Goal: Task Accomplishment & Management: Manage account settings

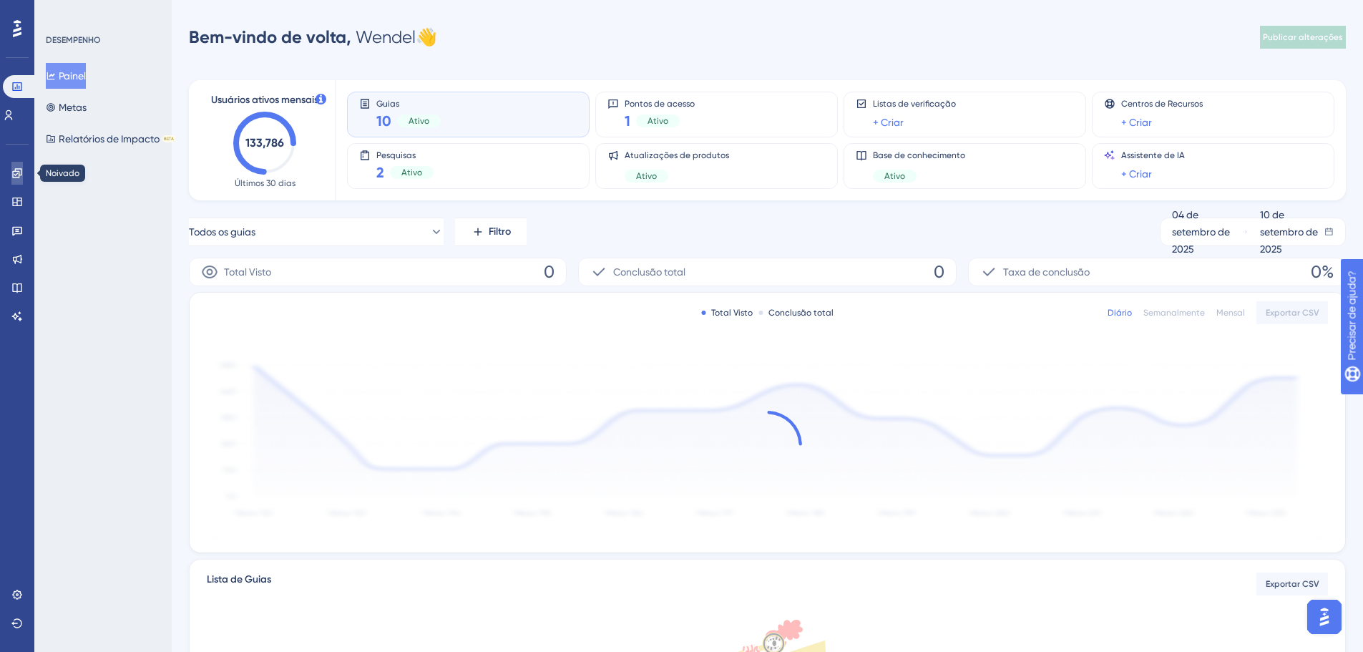
click at [22, 180] on link at bounding box center [16, 173] width 11 height 23
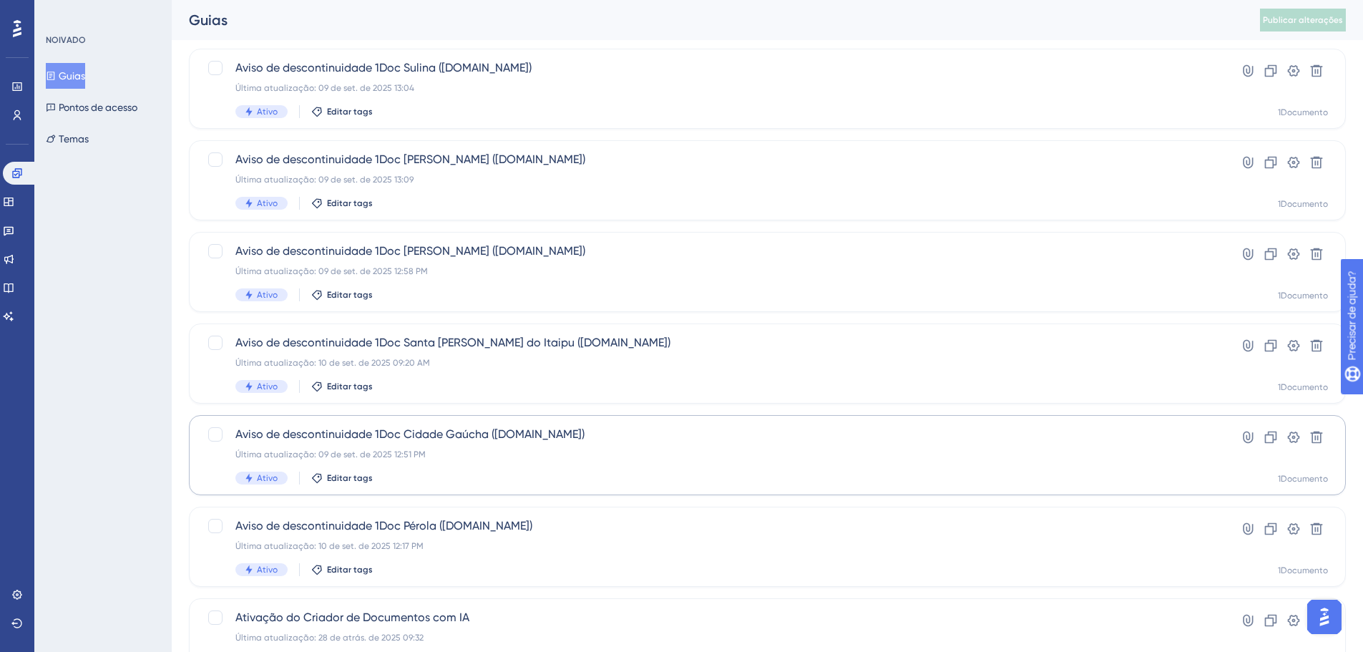
scroll to position [429, 0]
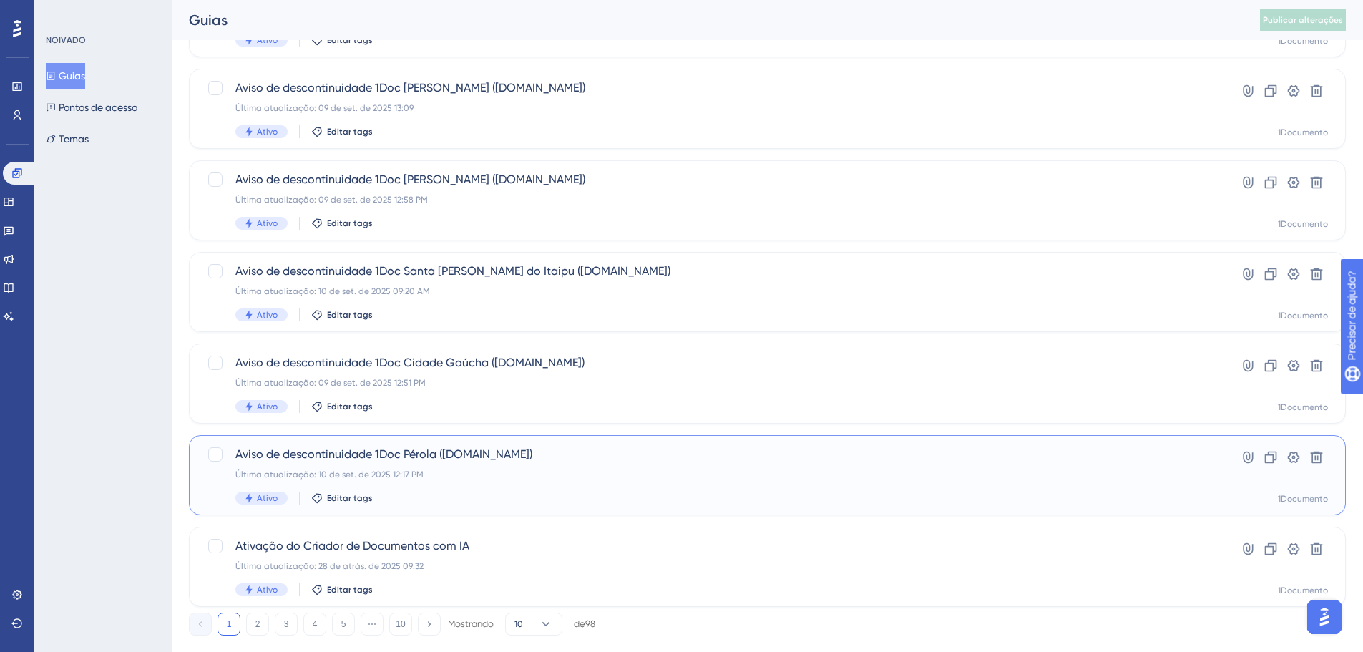
click at [447, 464] on div "Aviso de descontinuidade 1Doc Pérola ([DOMAIN_NAME]) Última atualização: 10 de …" at bounding box center [710, 475] width 950 height 59
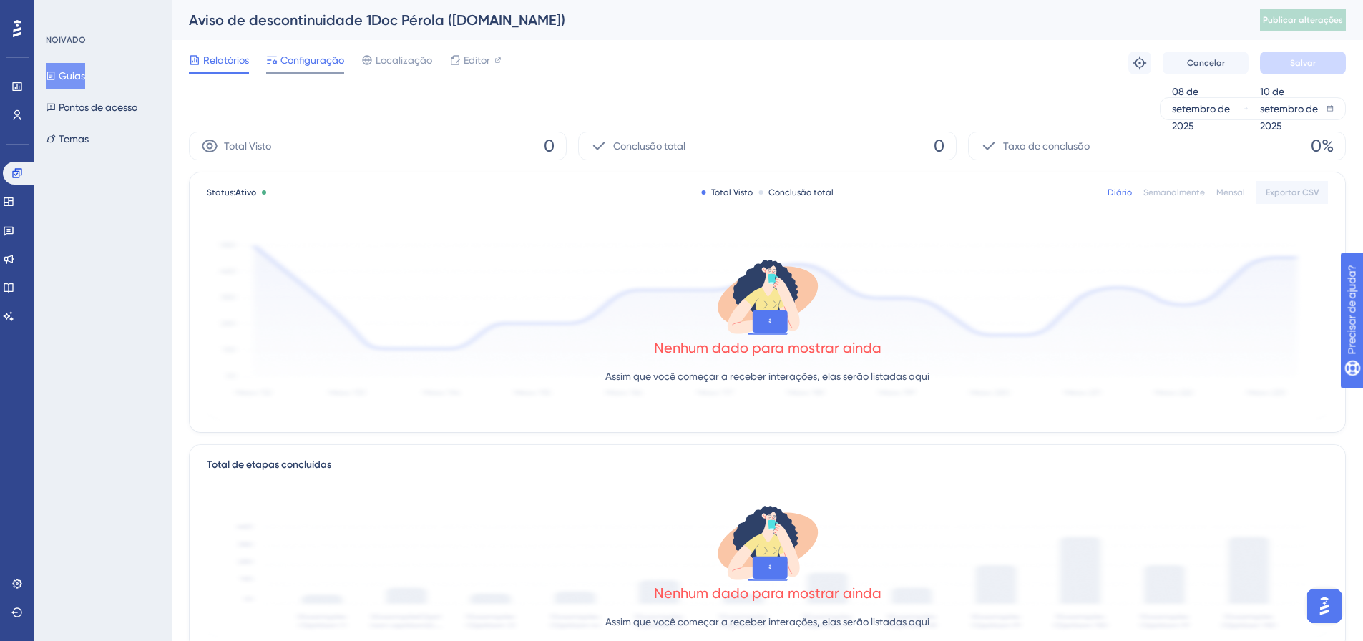
click at [283, 58] on font "Configuração" at bounding box center [313, 59] width 64 height 11
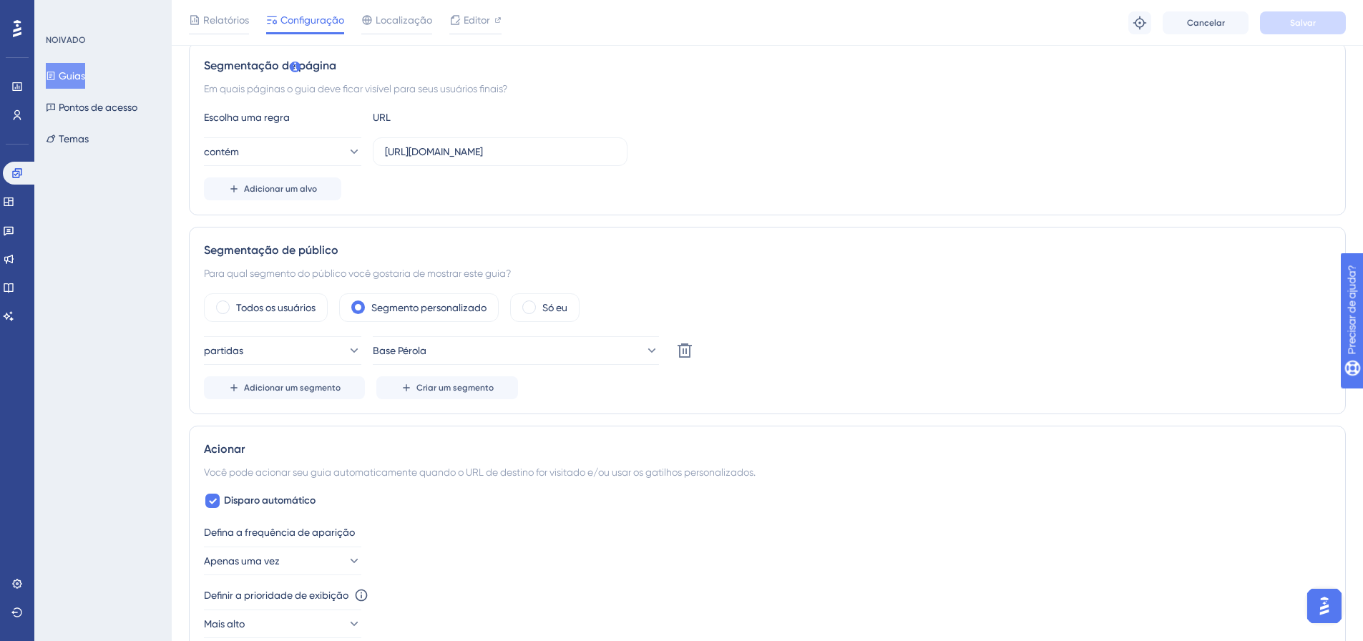
scroll to position [286, 0]
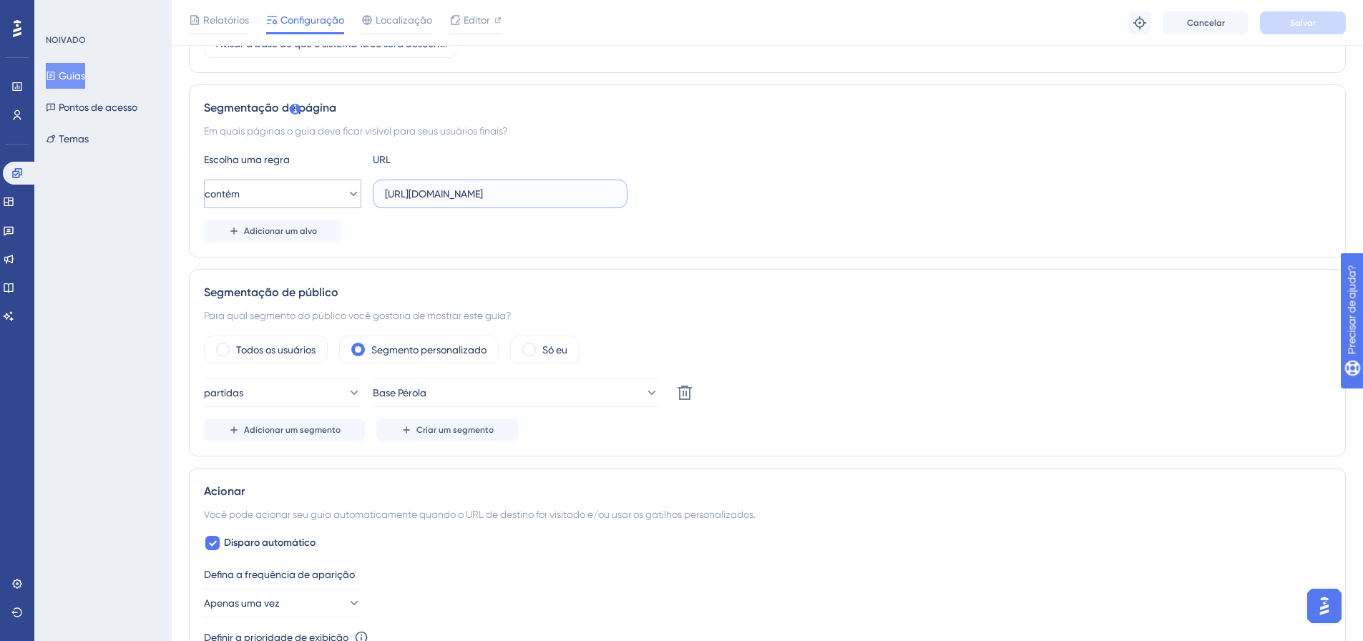
drag, startPoint x: 492, startPoint y: 194, endPoint x: 341, endPoint y: 197, distance: 151.7
click at [341, 197] on div "contém [URL][DOMAIN_NAME]" at bounding box center [416, 194] width 424 height 29
type input "?pg=painel/listar"
click at [1310, 18] on font "Salvar" at bounding box center [1303, 23] width 26 height 10
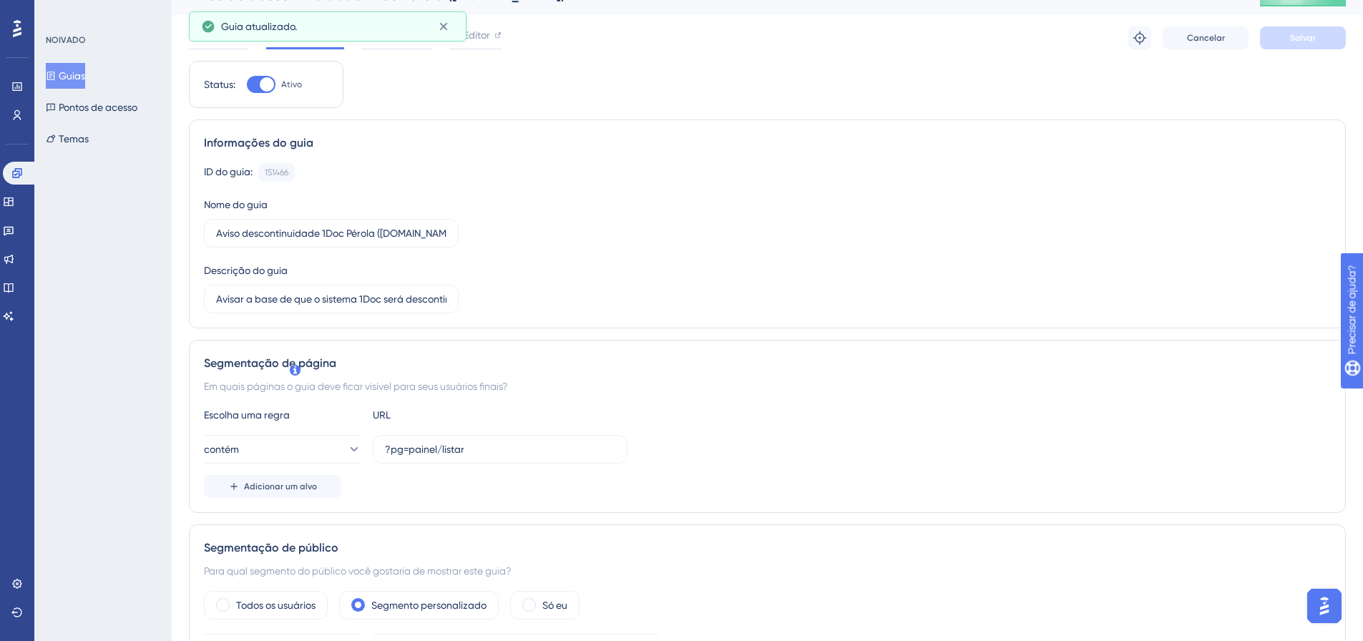
scroll to position [0, 0]
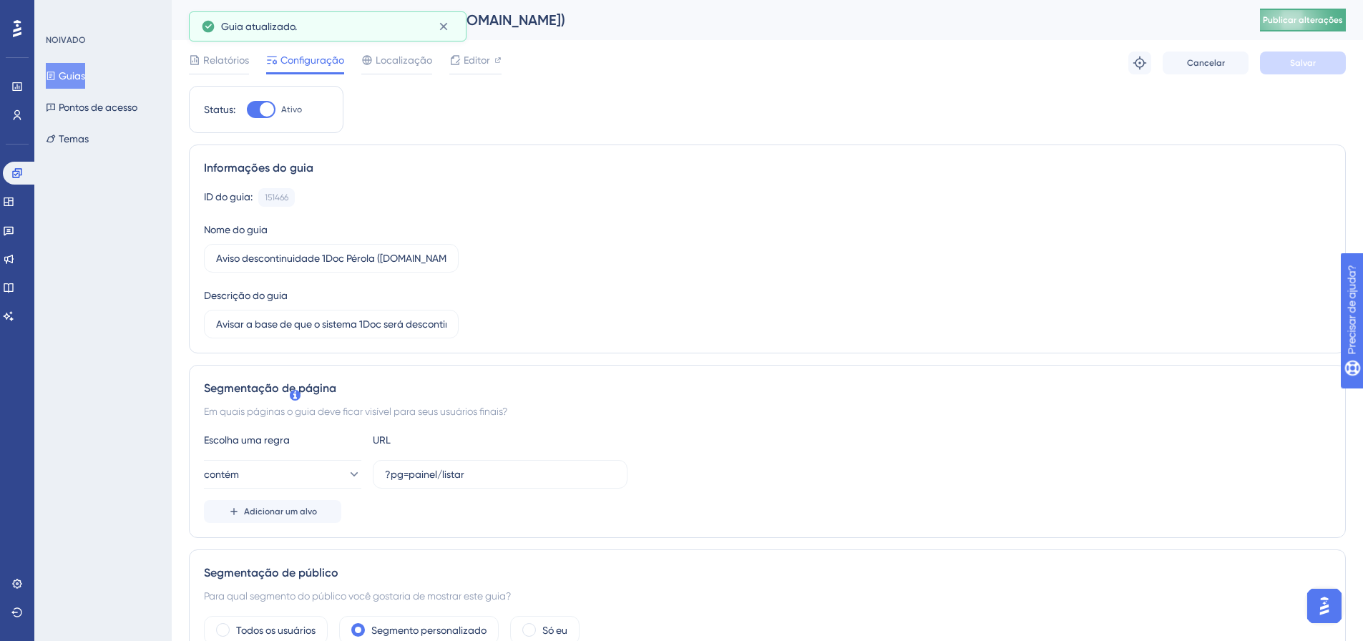
click at [1328, 28] on button "Publicar alterações" at bounding box center [1303, 20] width 86 height 23
click at [26, 168] on link at bounding box center [20, 173] width 34 height 23
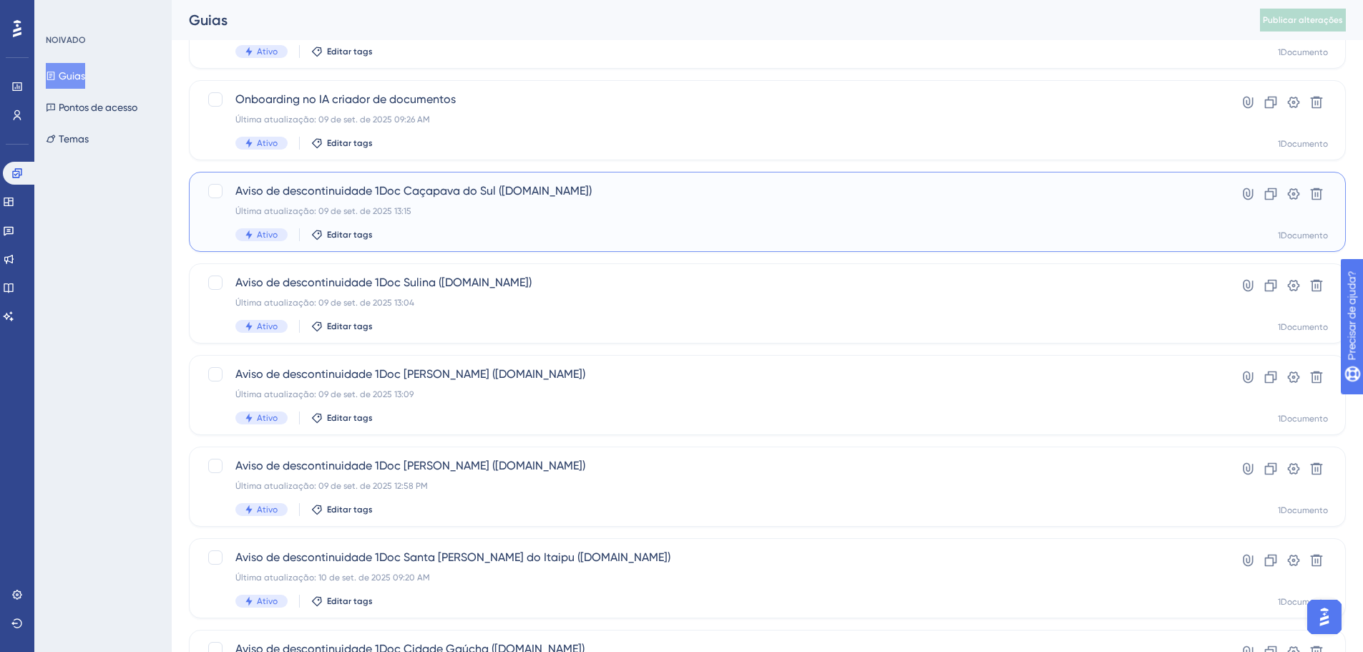
scroll to position [125, 0]
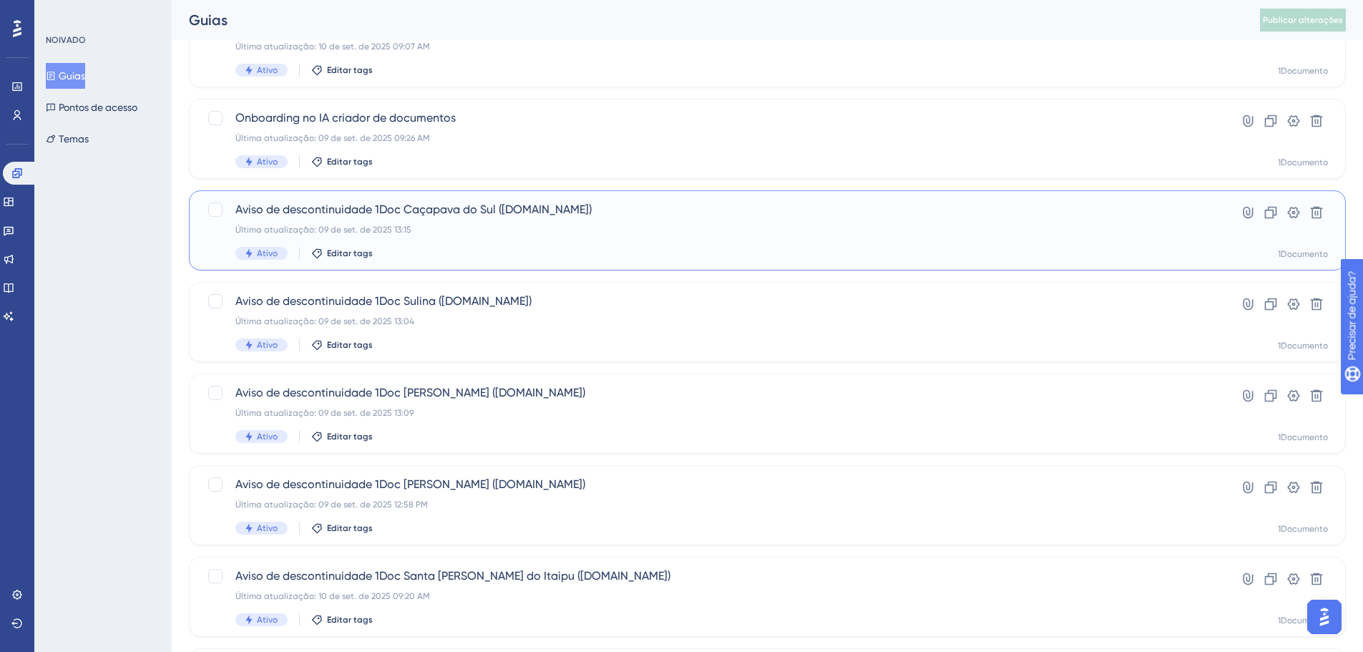
click at [467, 208] on font "Aviso de descontinuidade 1Doc Caçapava do Sul ([DOMAIN_NAME])" at bounding box center [413, 210] width 356 height 14
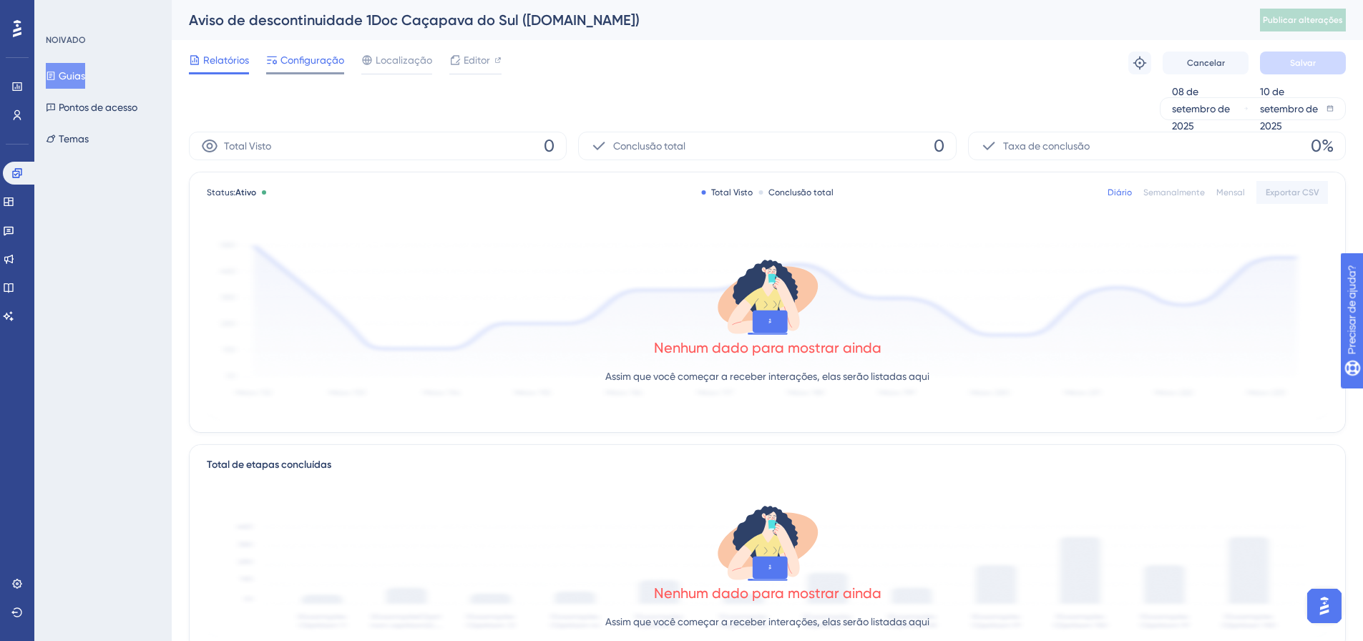
click at [283, 62] on font "Configuração" at bounding box center [313, 59] width 64 height 11
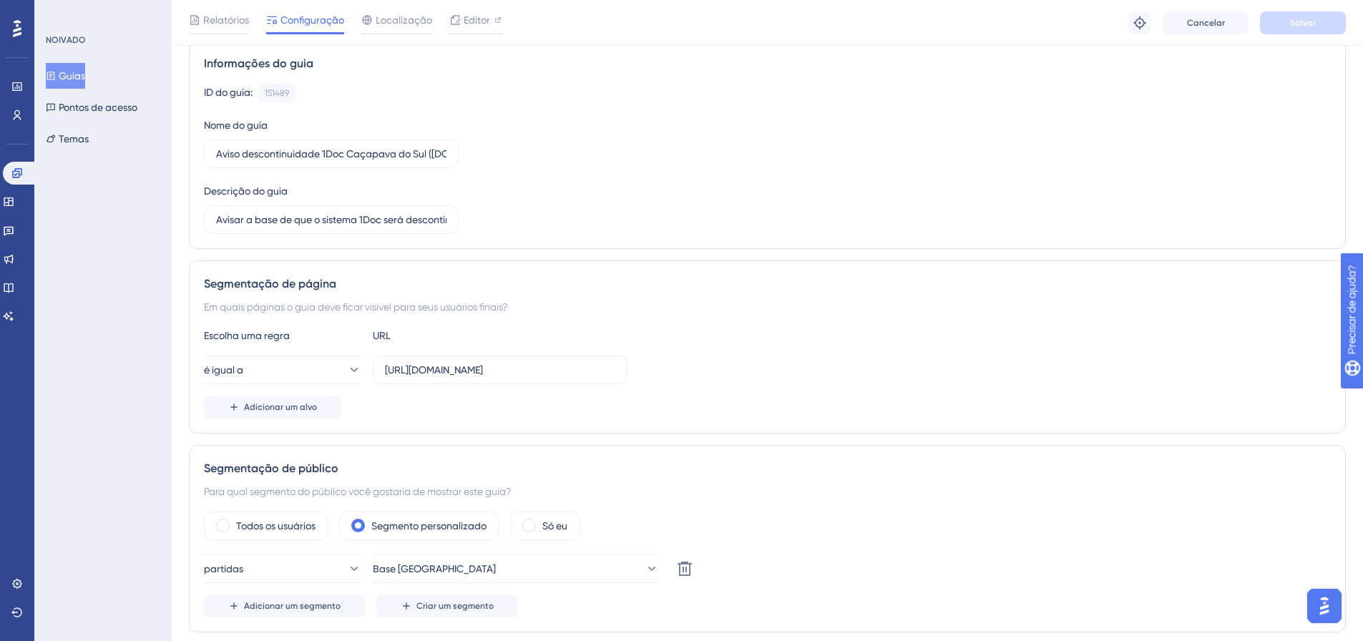
scroll to position [215, 0]
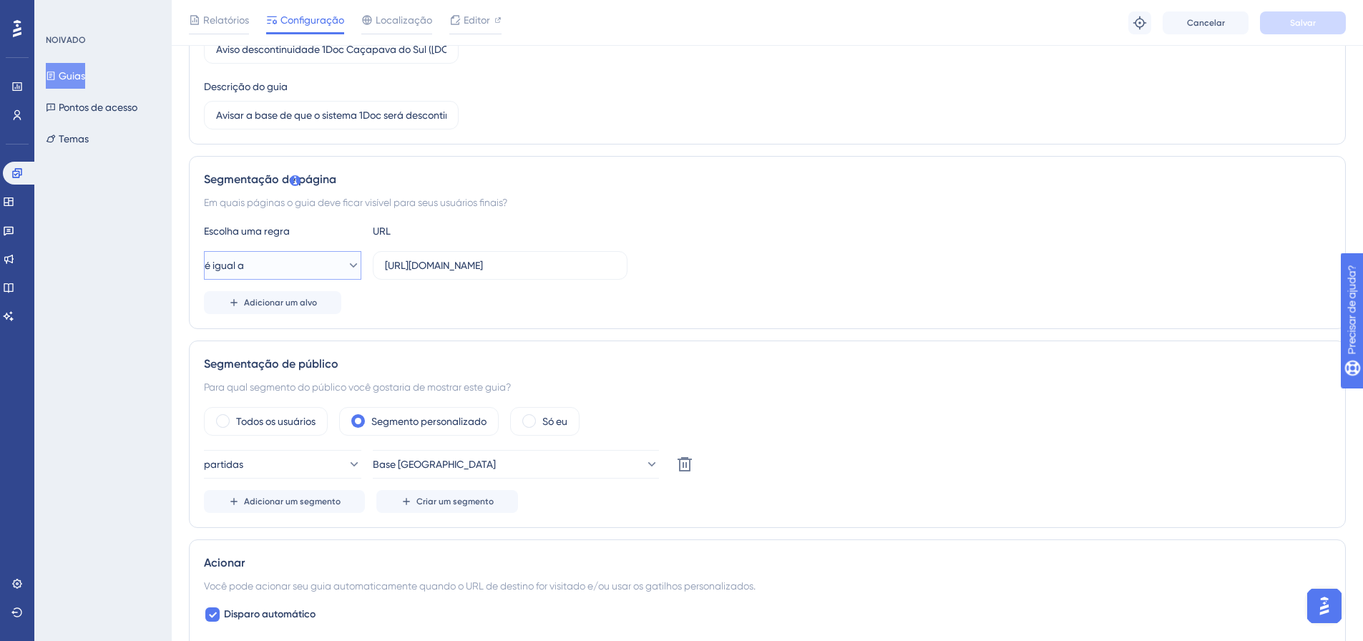
click at [333, 261] on button "é igual a" at bounding box center [282, 265] width 157 height 29
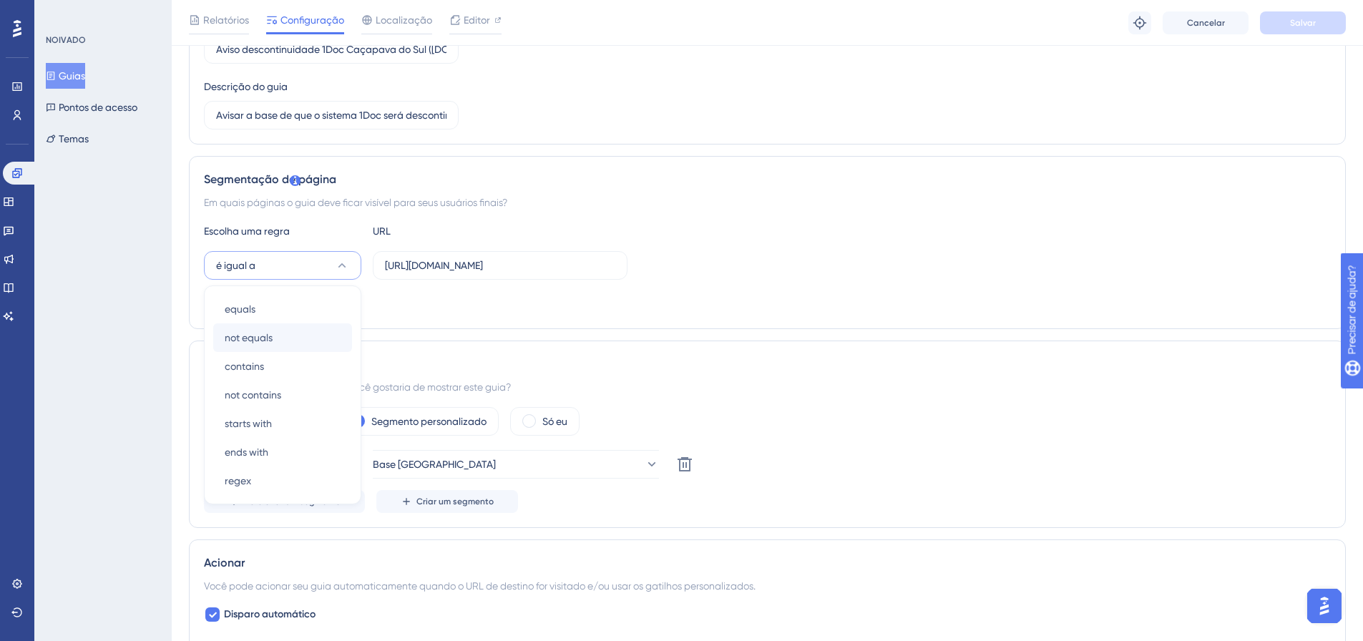
scroll to position [287, 0]
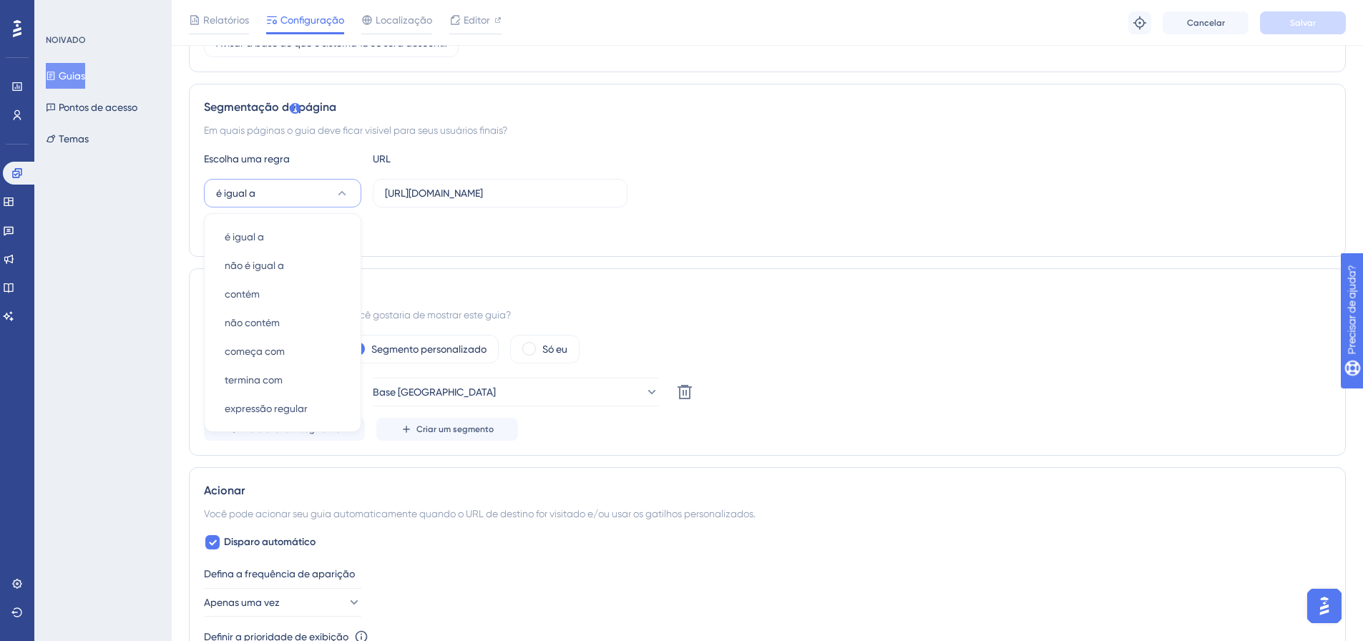
click at [442, 230] on div "Adicionar um alvo" at bounding box center [767, 230] width 1127 height 23
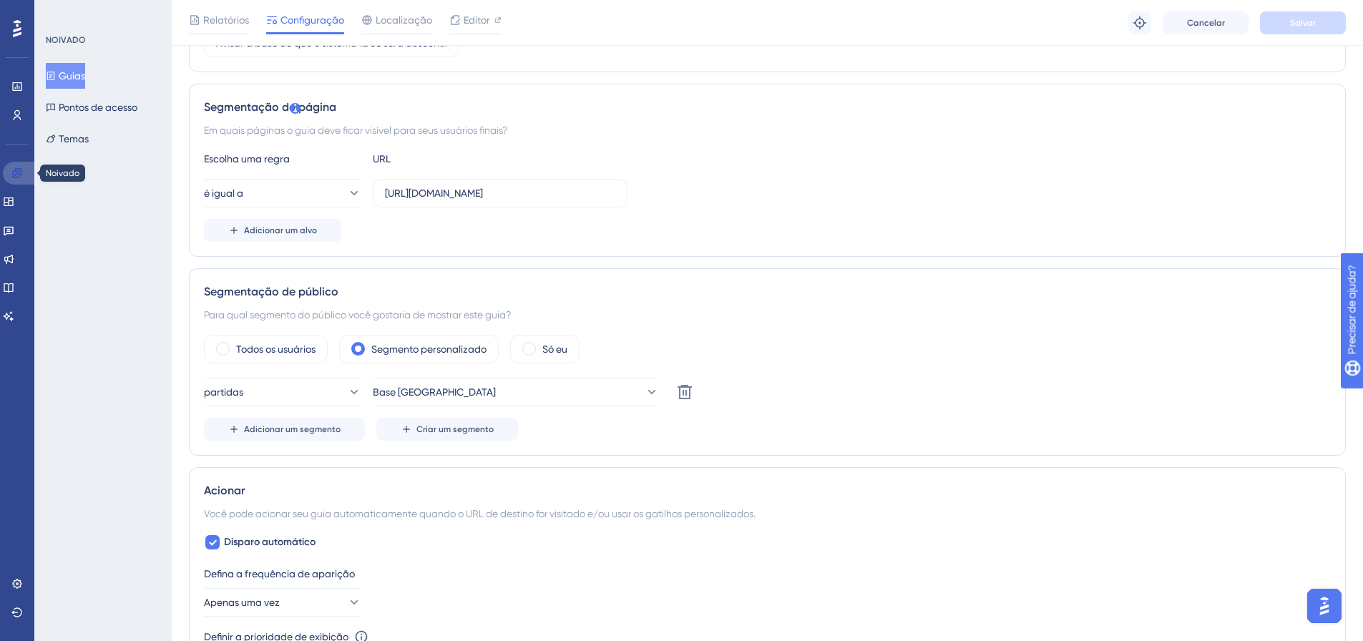
drag, startPoint x: 11, startPoint y: 170, endPoint x: 91, endPoint y: 230, distance: 100.6
click at [11, 170] on link at bounding box center [20, 173] width 34 height 23
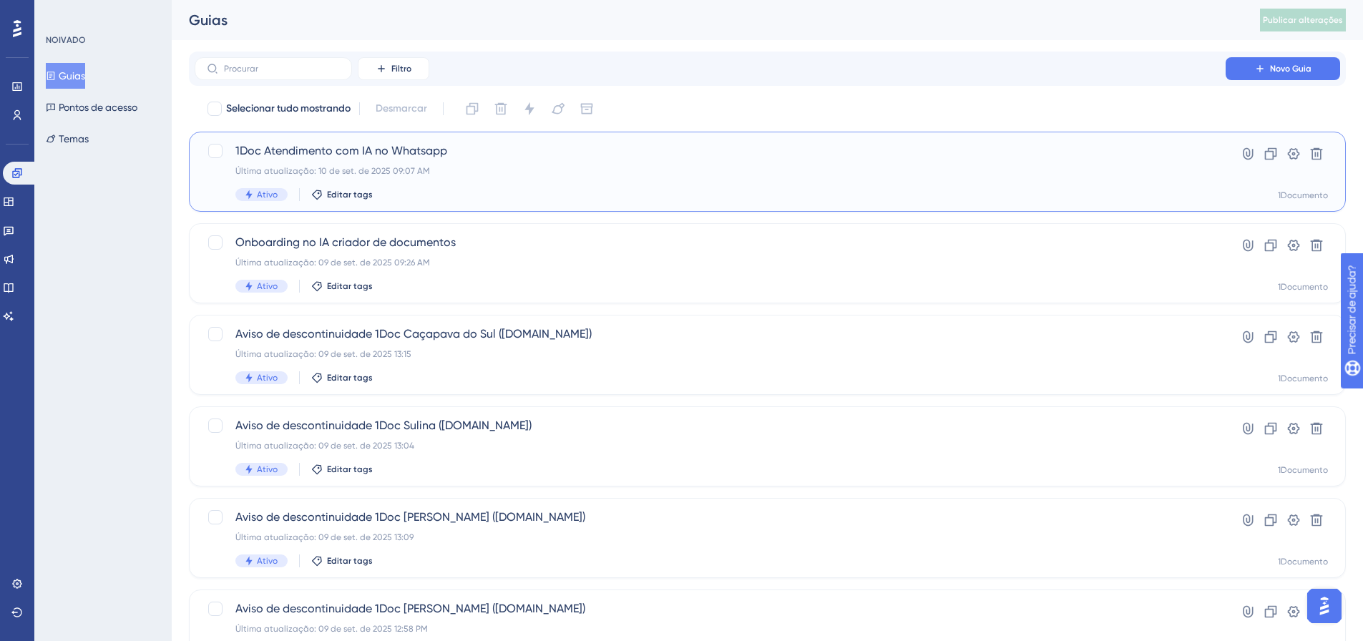
click at [351, 166] on font "Última atualização: 10 de set. de 2025 09:07 AM" at bounding box center [332, 171] width 195 height 10
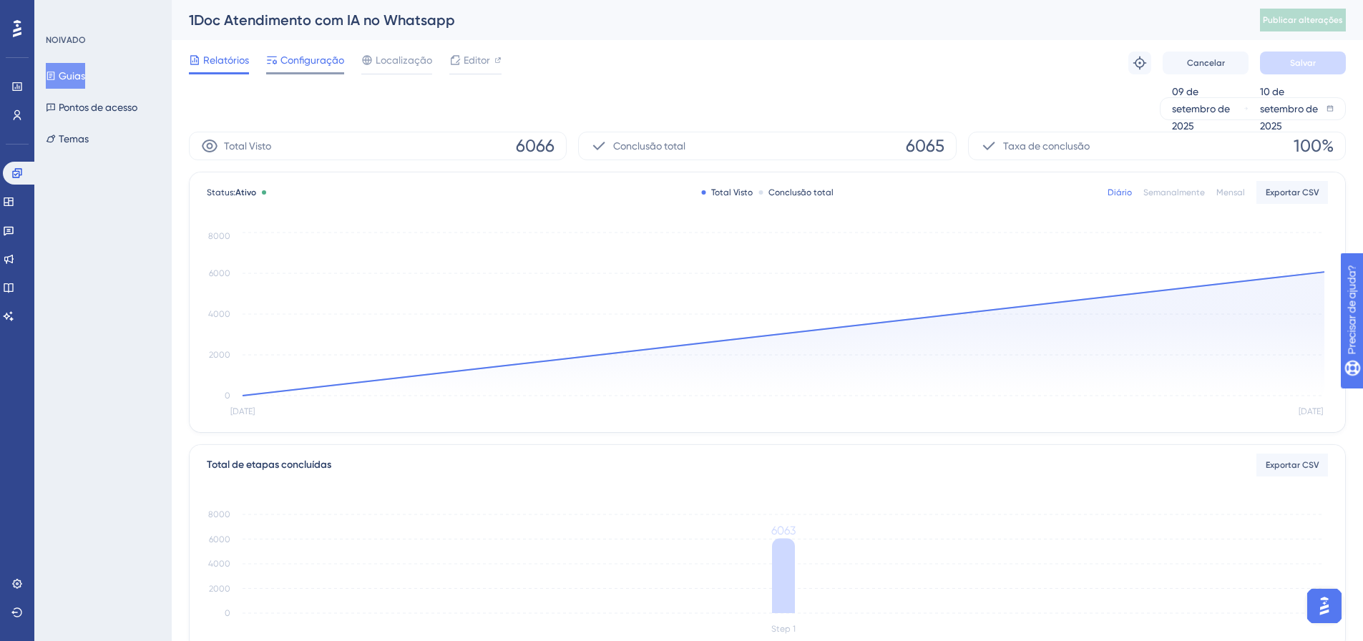
click at [298, 57] on font "Configuração" at bounding box center [313, 59] width 64 height 11
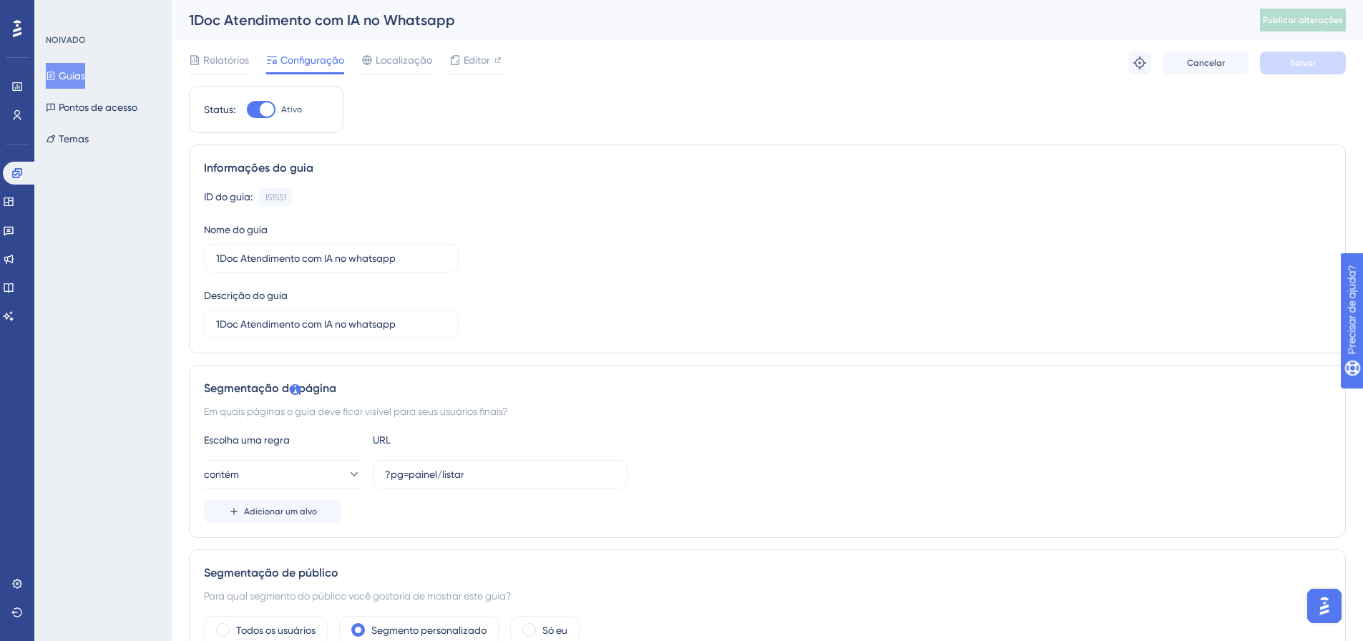
click at [229, 74] on div "Relatórios Configuração Localização Editor Solução de problemas Cancelar Salvar" at bounding box center [767, 63] width 1157 height 46
click at [228, 69] on div "Relatórios" at bounding box center [219, 63] width 60 height 23
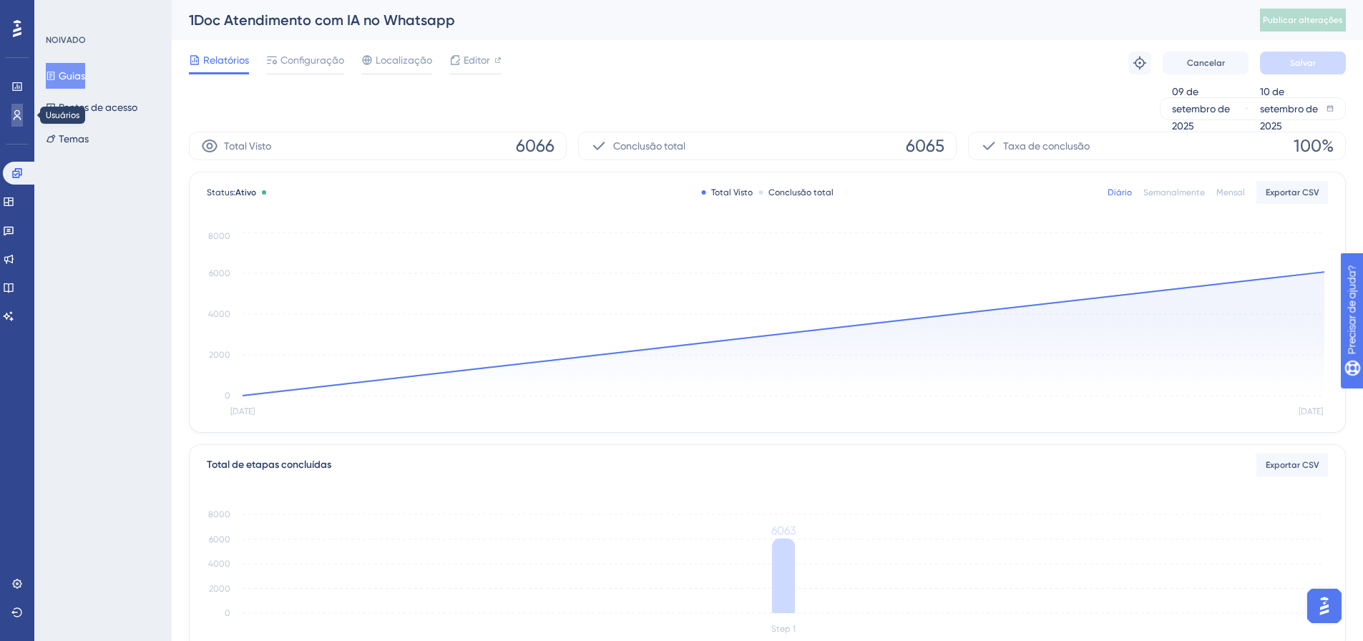
click at [11, 114] on link at bounding box center [16, 115] width 11 height 23
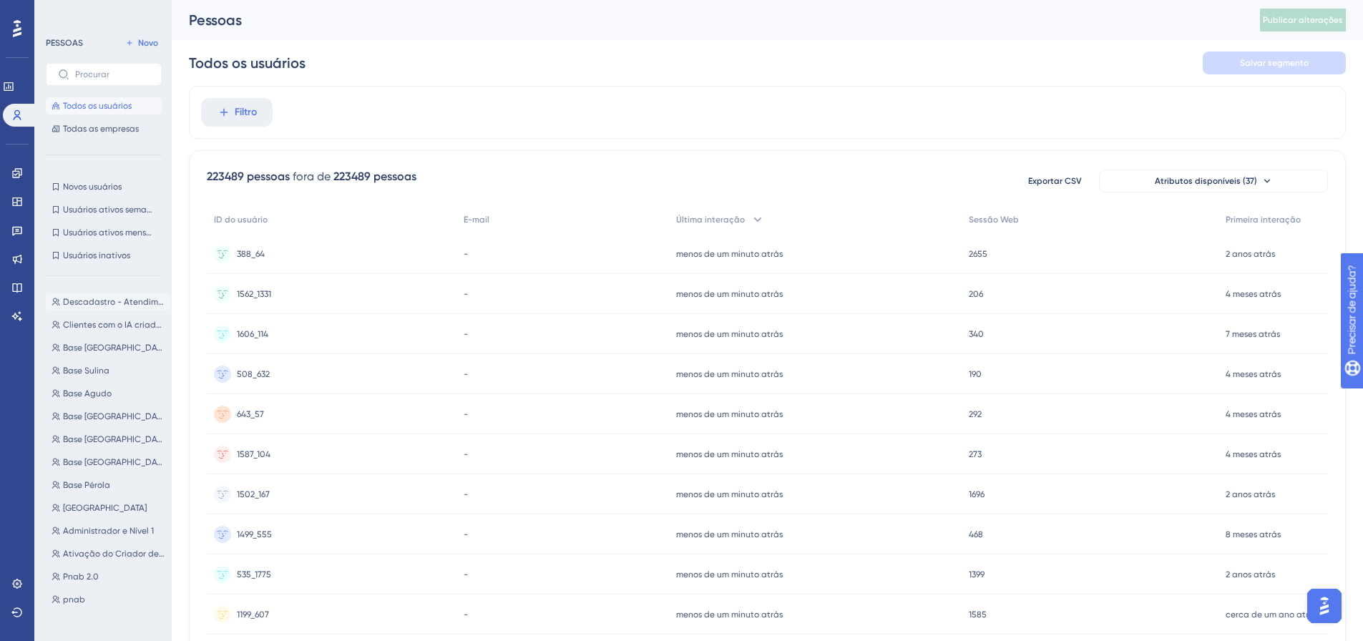
click at [103, 293] on button "Descadastro - Atendimento automático IA Whatsapp Descadastro - Atendimento auto…" at bounding box center [108, 301] width 125 height 17
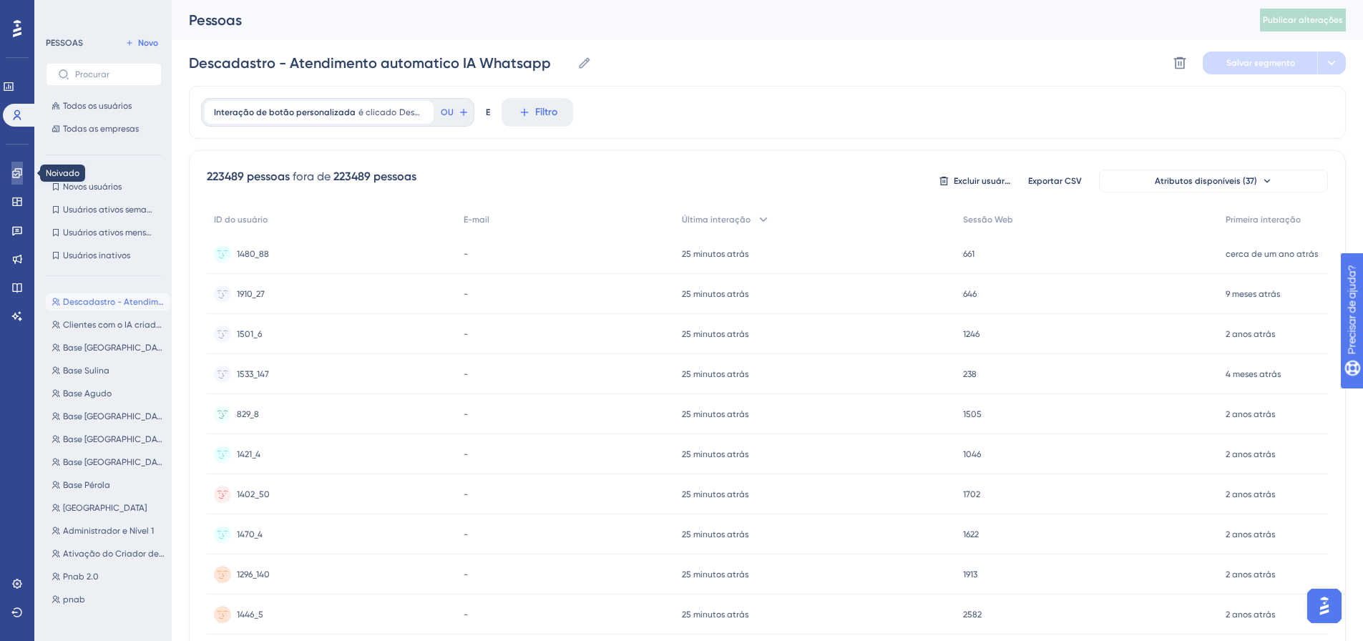
drag, startPoint x: 21, startPoint y: 165, endPoint x: 107, endPoint y: 202, distance: 92.7
click at [21, 165] on link at bounding box center [16, 173] width 11 height 23
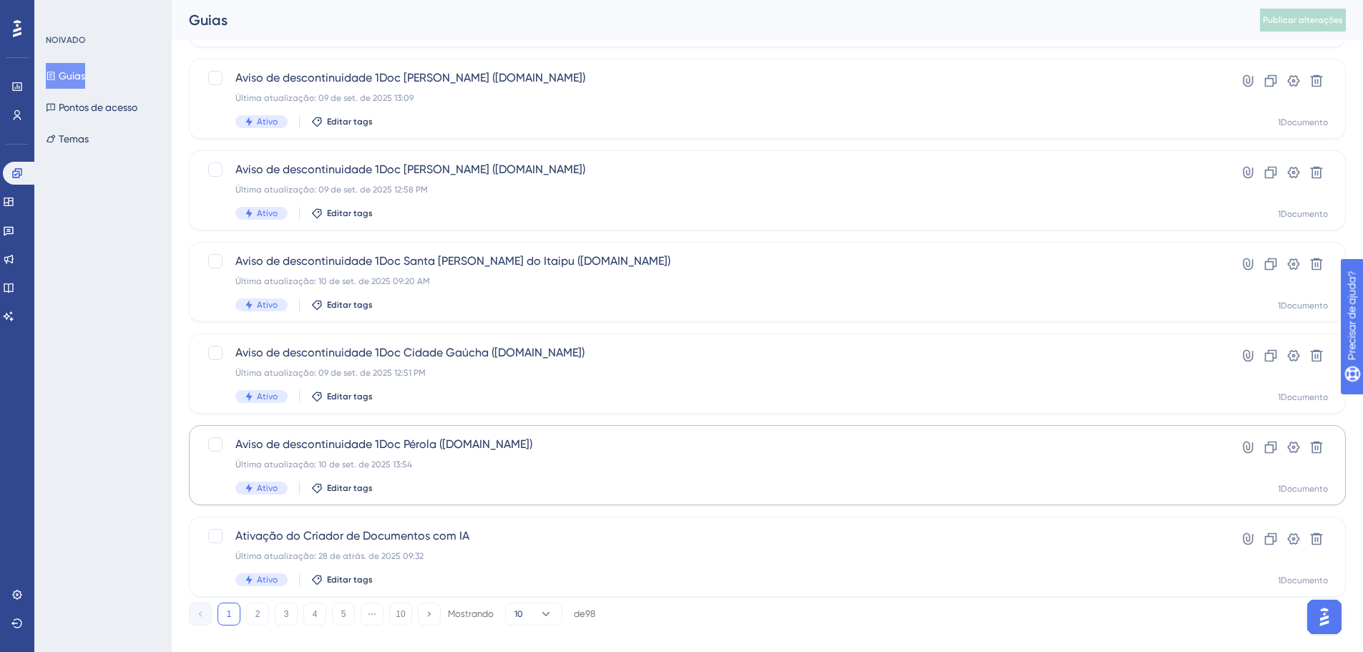
scroll to position [459, 0]
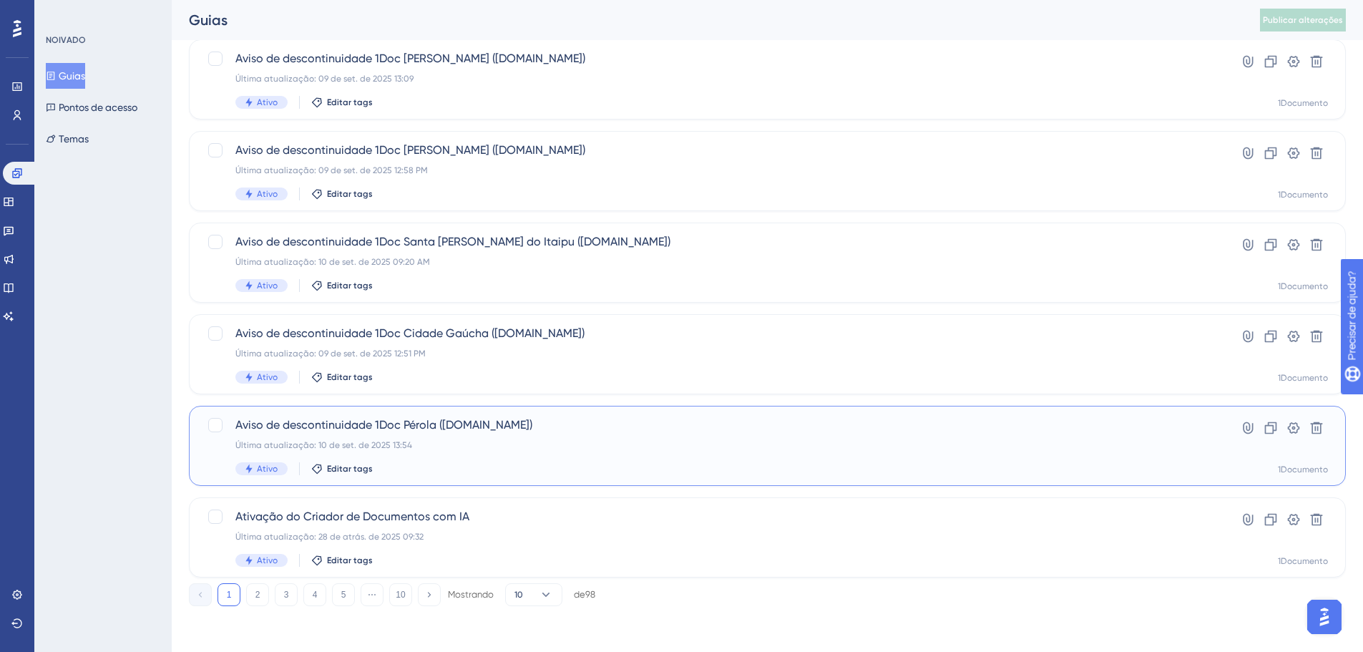
click at [455, 429] on font "Aviso de descontinuidade 1Doc Pérola ([DOMAIN_NAME])" at bounding box center [383, 425] width 297 height 14
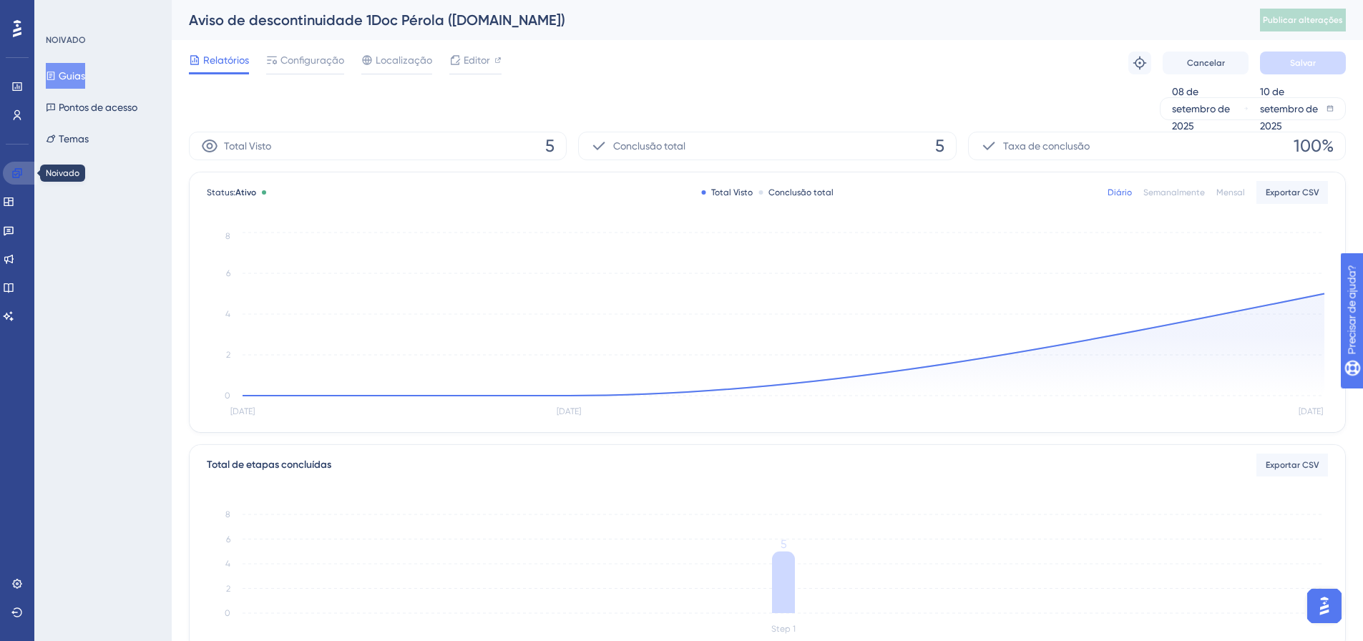
click at [14, 172] on icon at bounding box center [16, 172] width 9 height 9
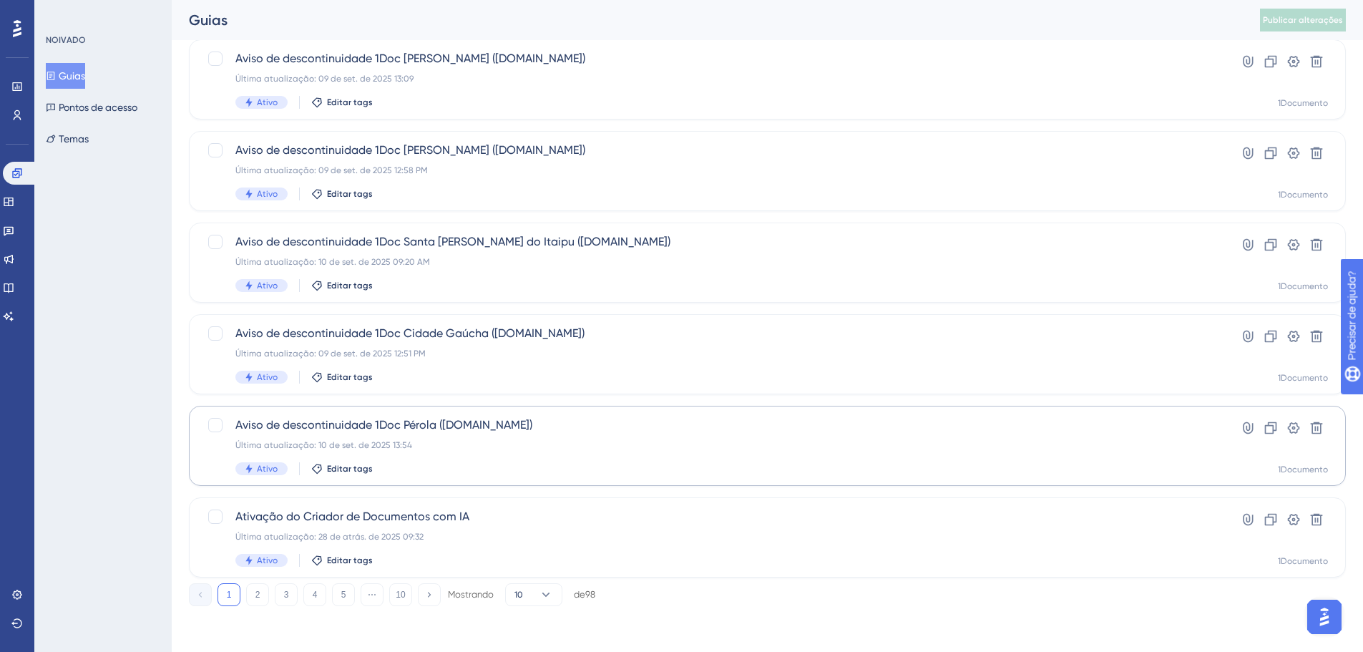
scroll to position [387, 0]
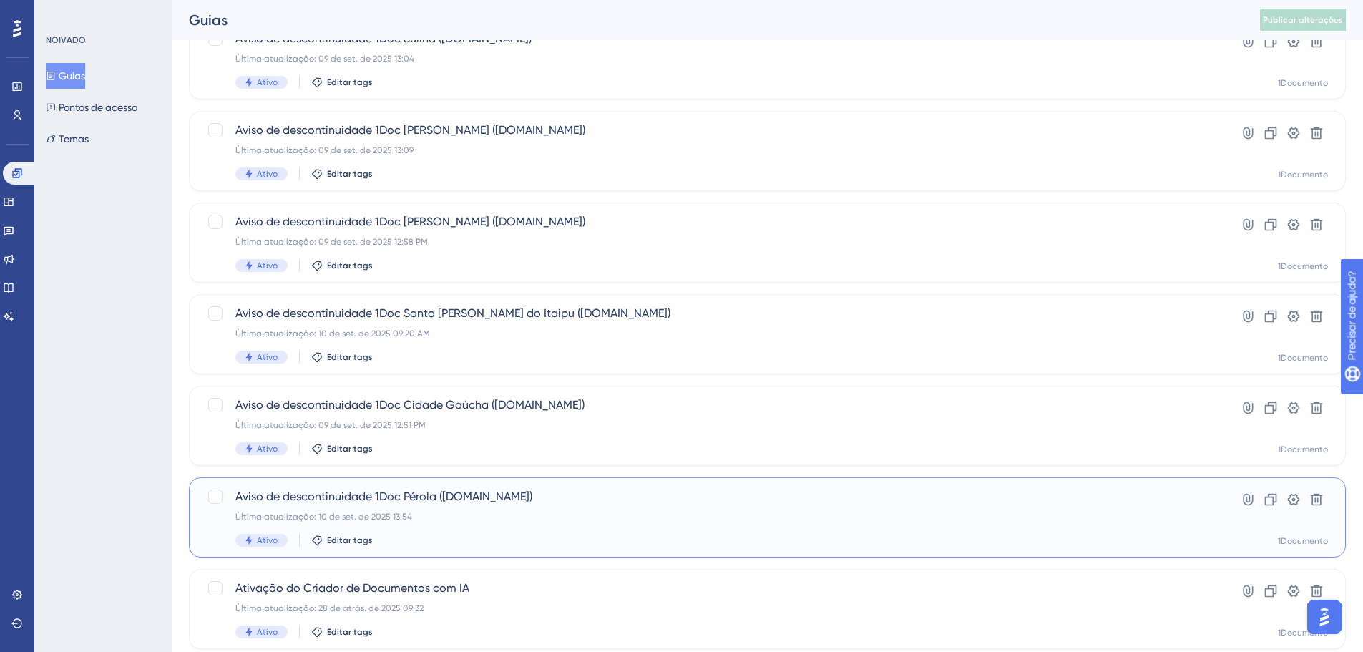
click at [469, 497] on font "Aviso de descontinuidade 1Doc Pérola ([DOMAIN_NAME])" at bounding box center [383, 497] width 297 height 14
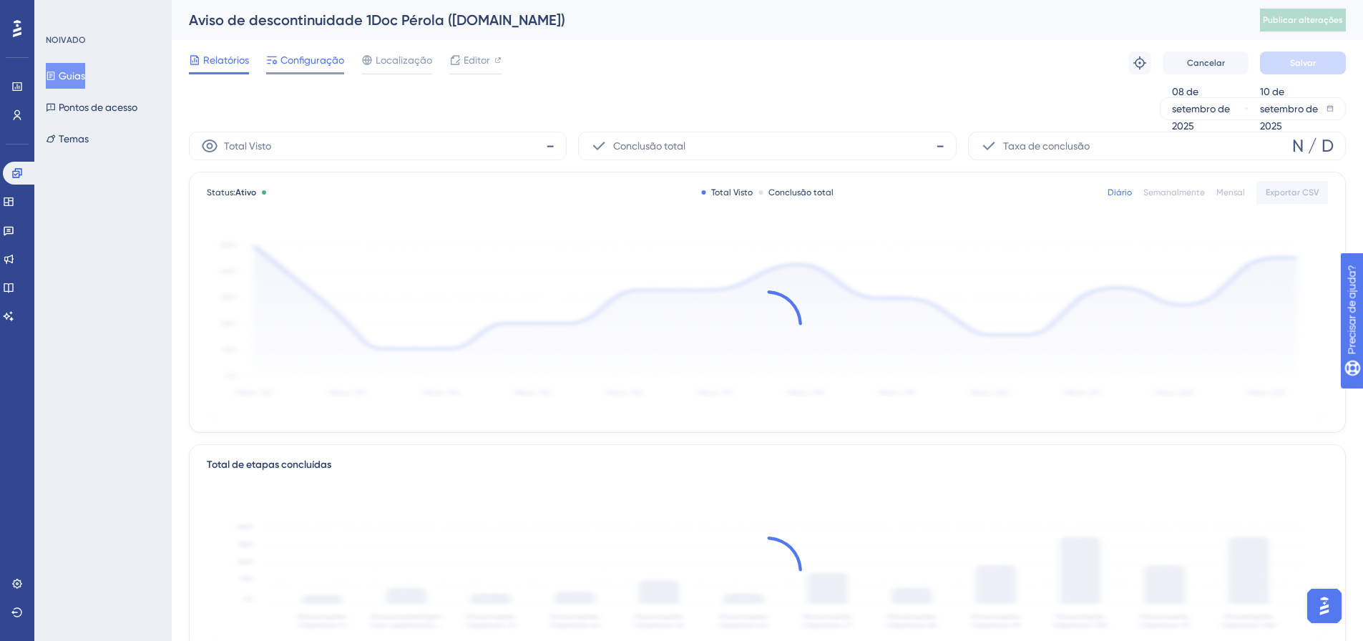
click at [306, 69] on div "Configuração" at bounding box center [305, 63] width 78 height 23
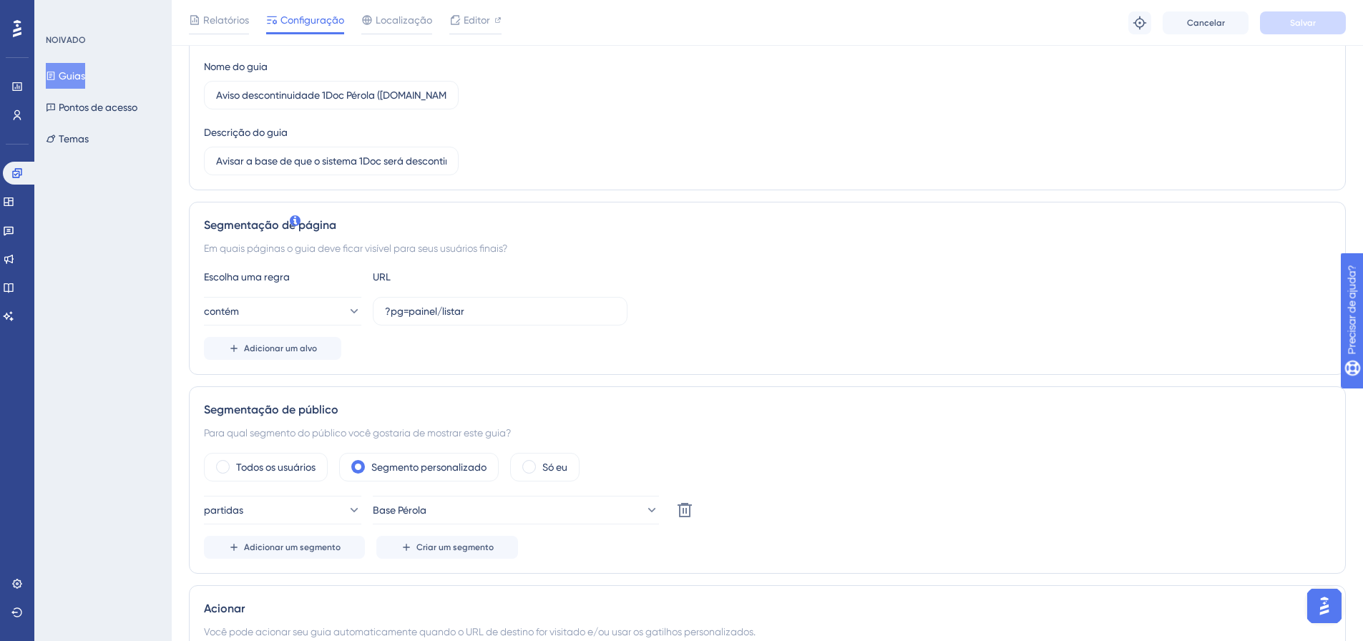
scroll to position [215, 0]
